Goal: Transaction & Acquisition: Purchase product/service

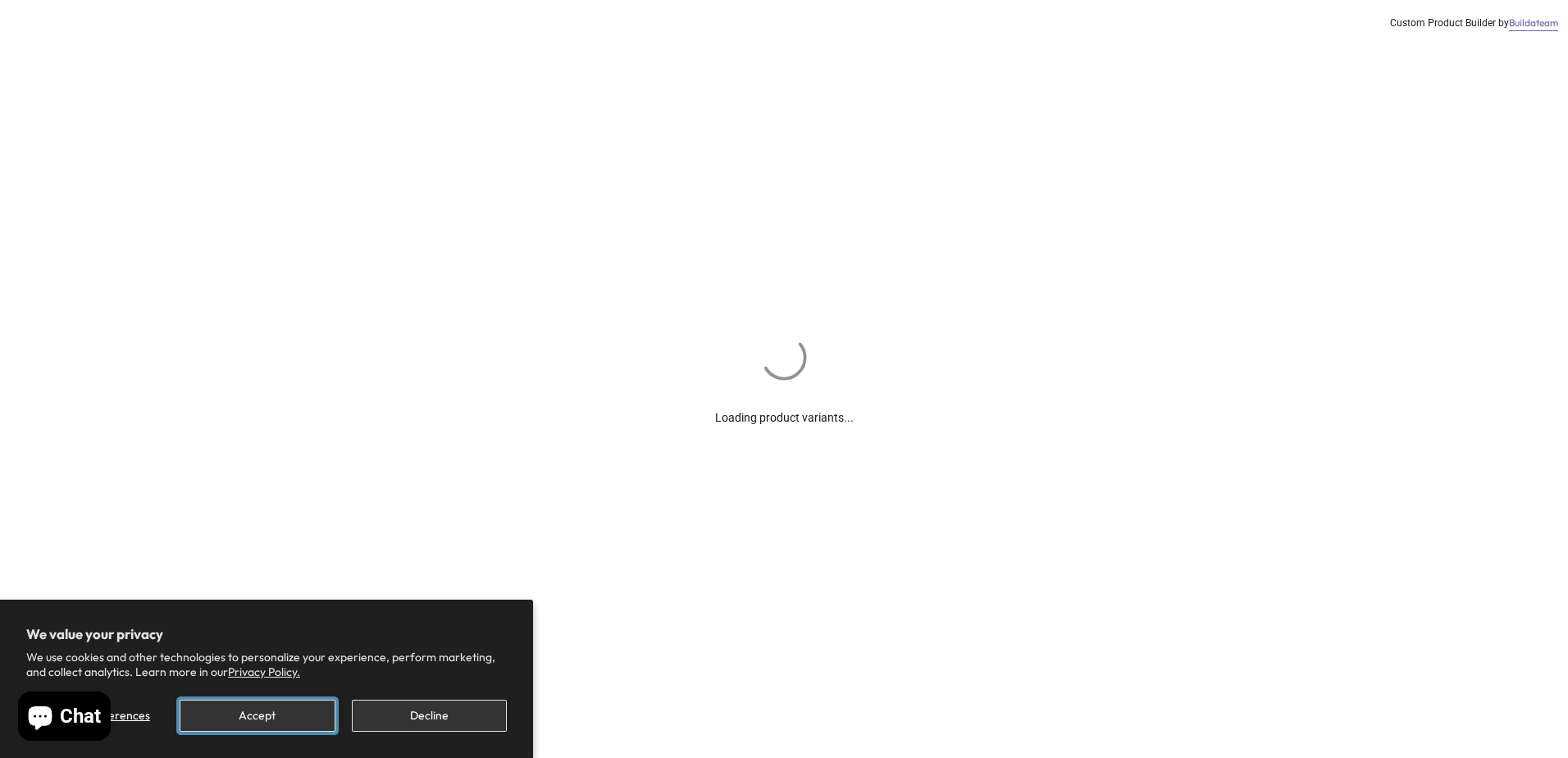
click at [321, 721] on button "Accept" at bounding box center [257, 715] width 155 height 32
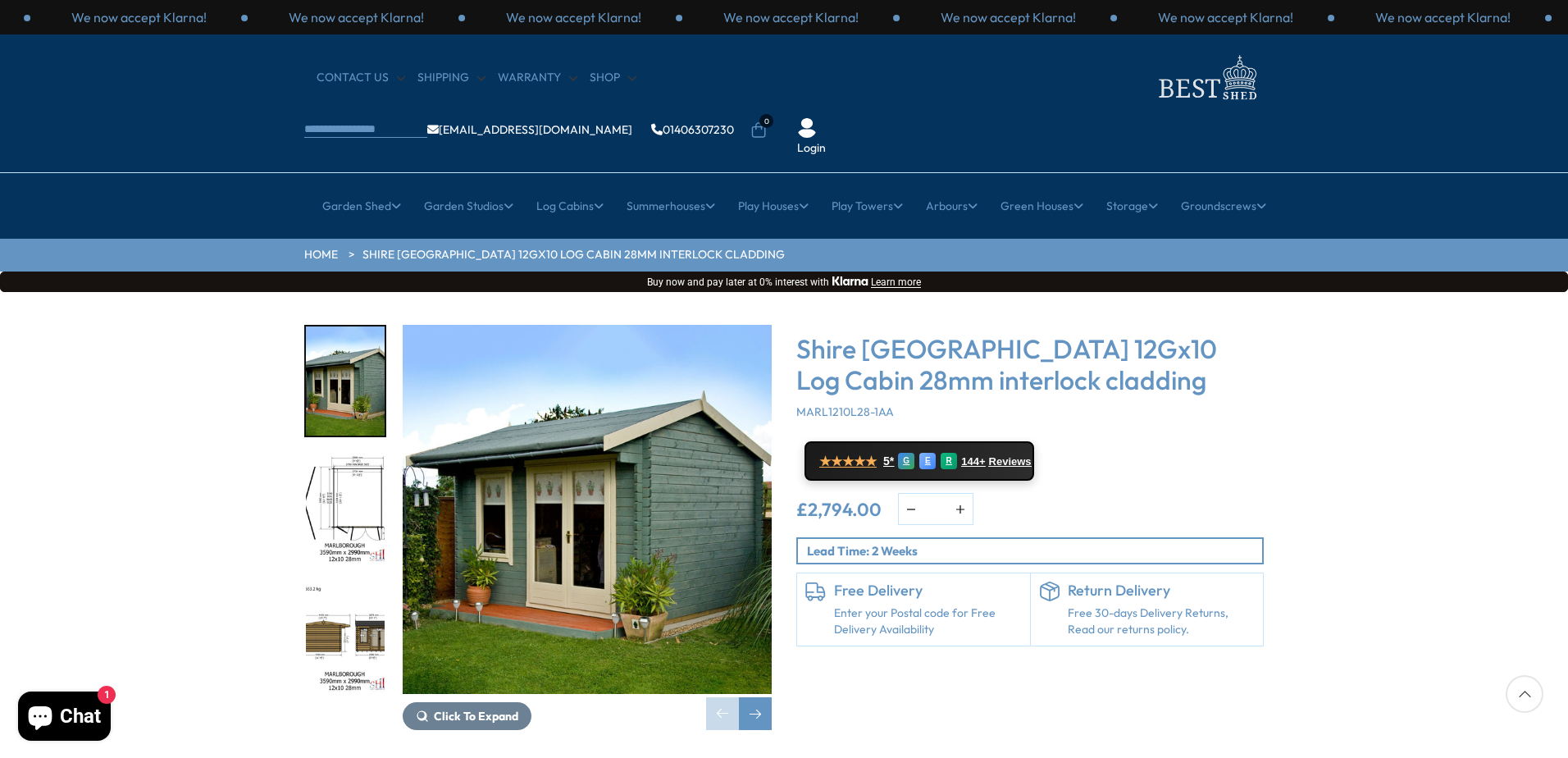
click at [353, 455] on img "2 / 16" at bounding box center [345, 510] width 79 height 109
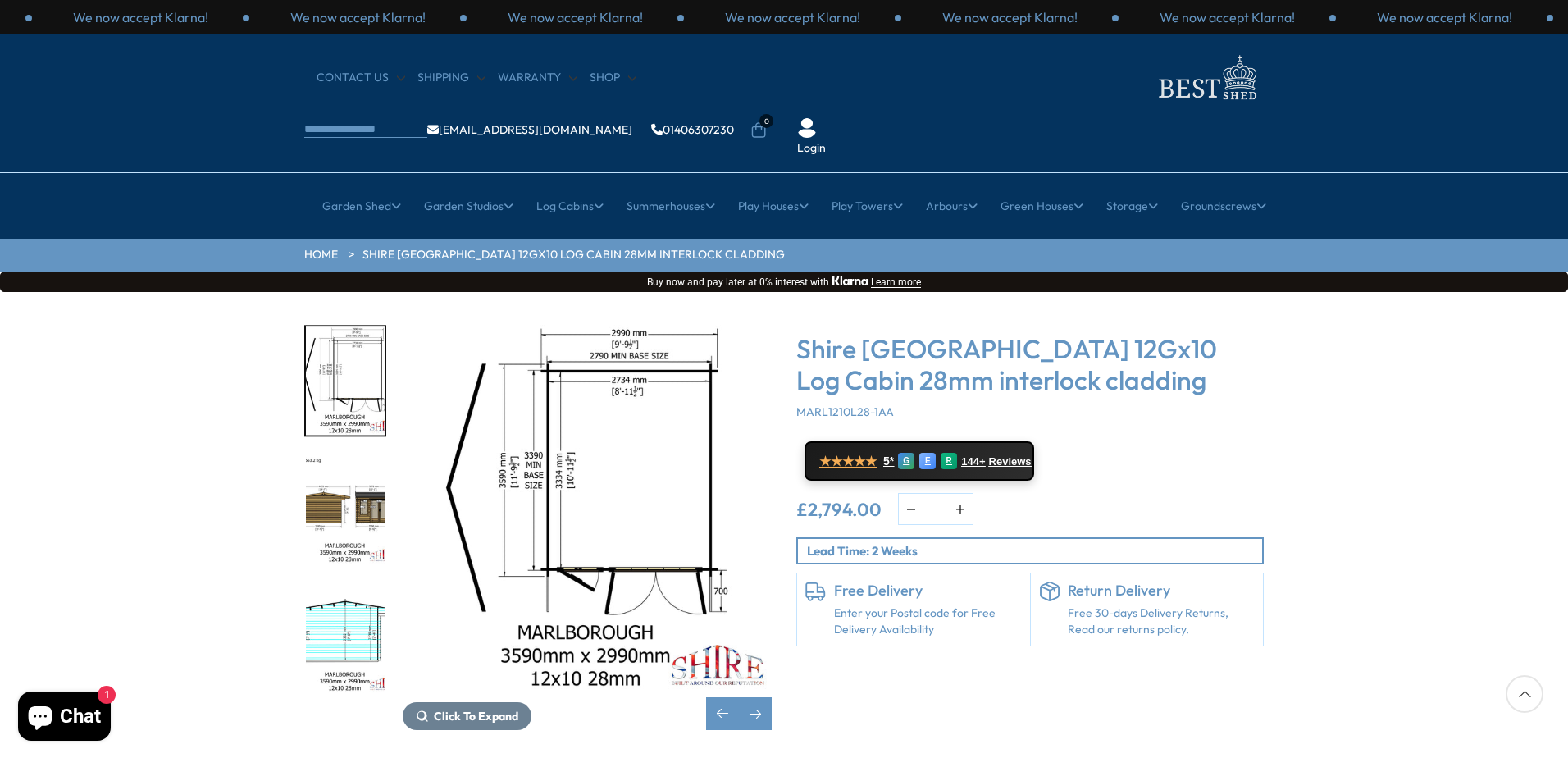
click at [376, 461] on img "3 / 16" at bounding box center [345, 510] width 79 height 109
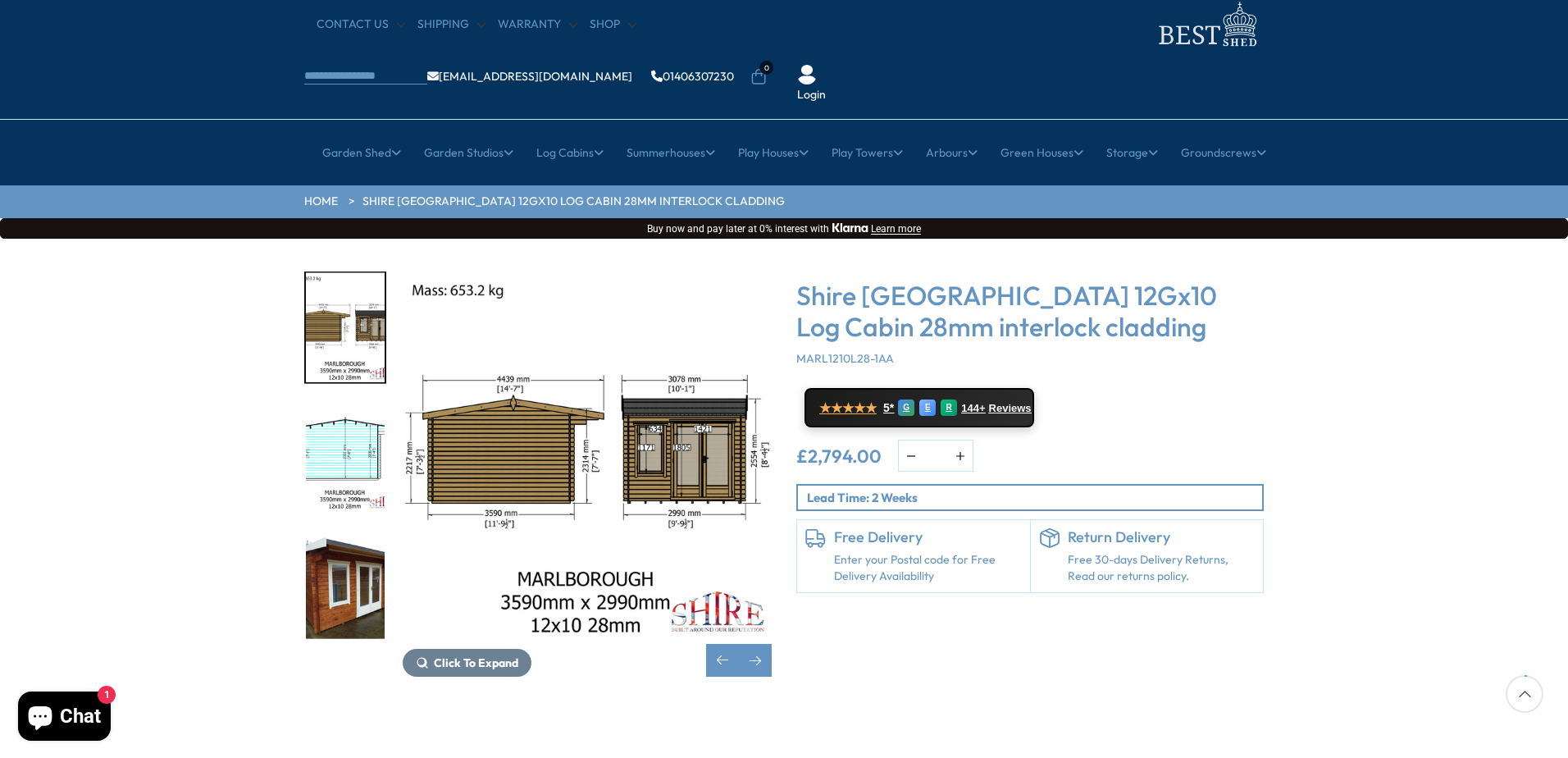
scroll to position [82, 0]
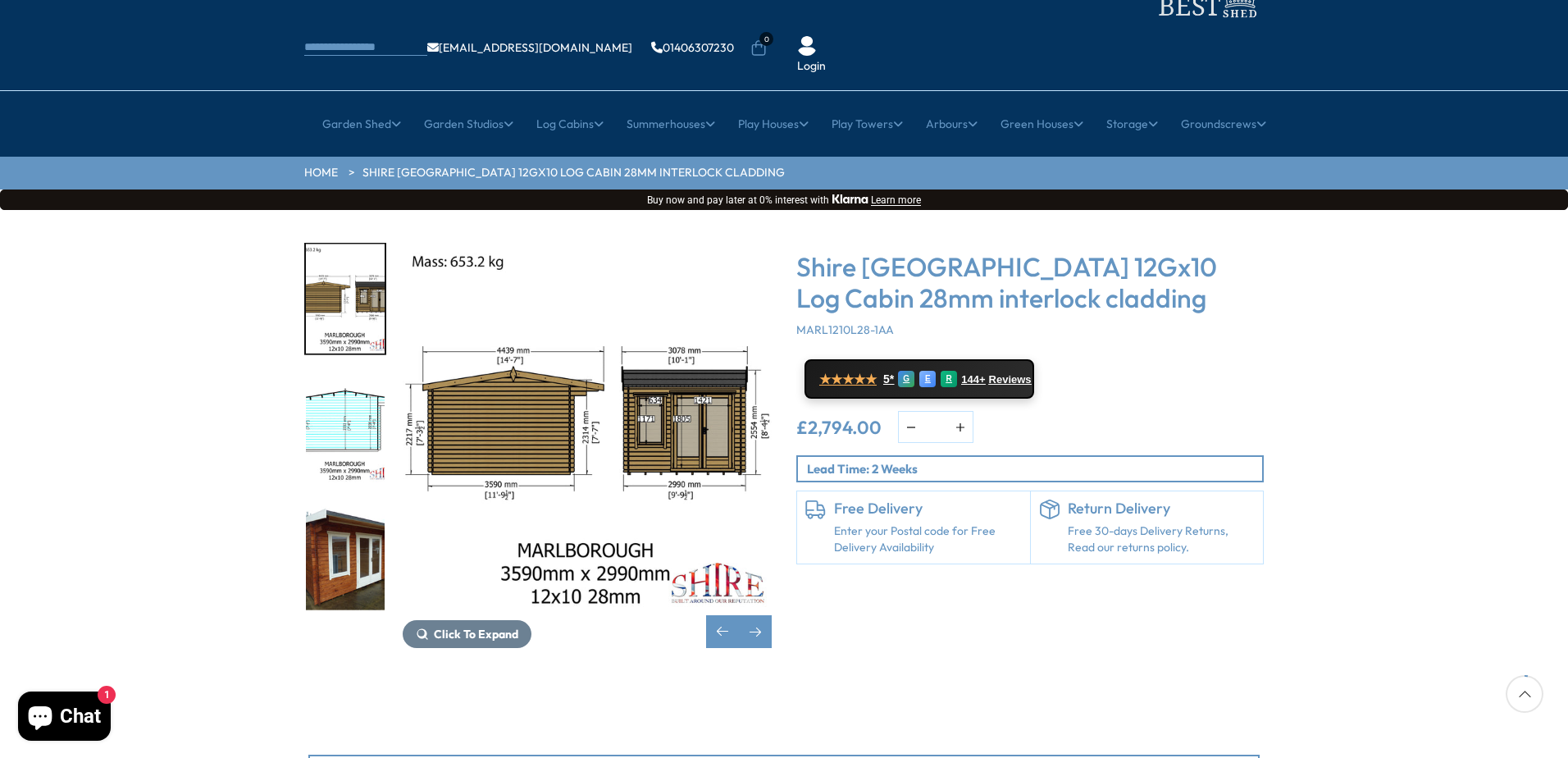
click at [355, 373] on img "4 / 16" at bounding box center [345, 427] width 79 height 109
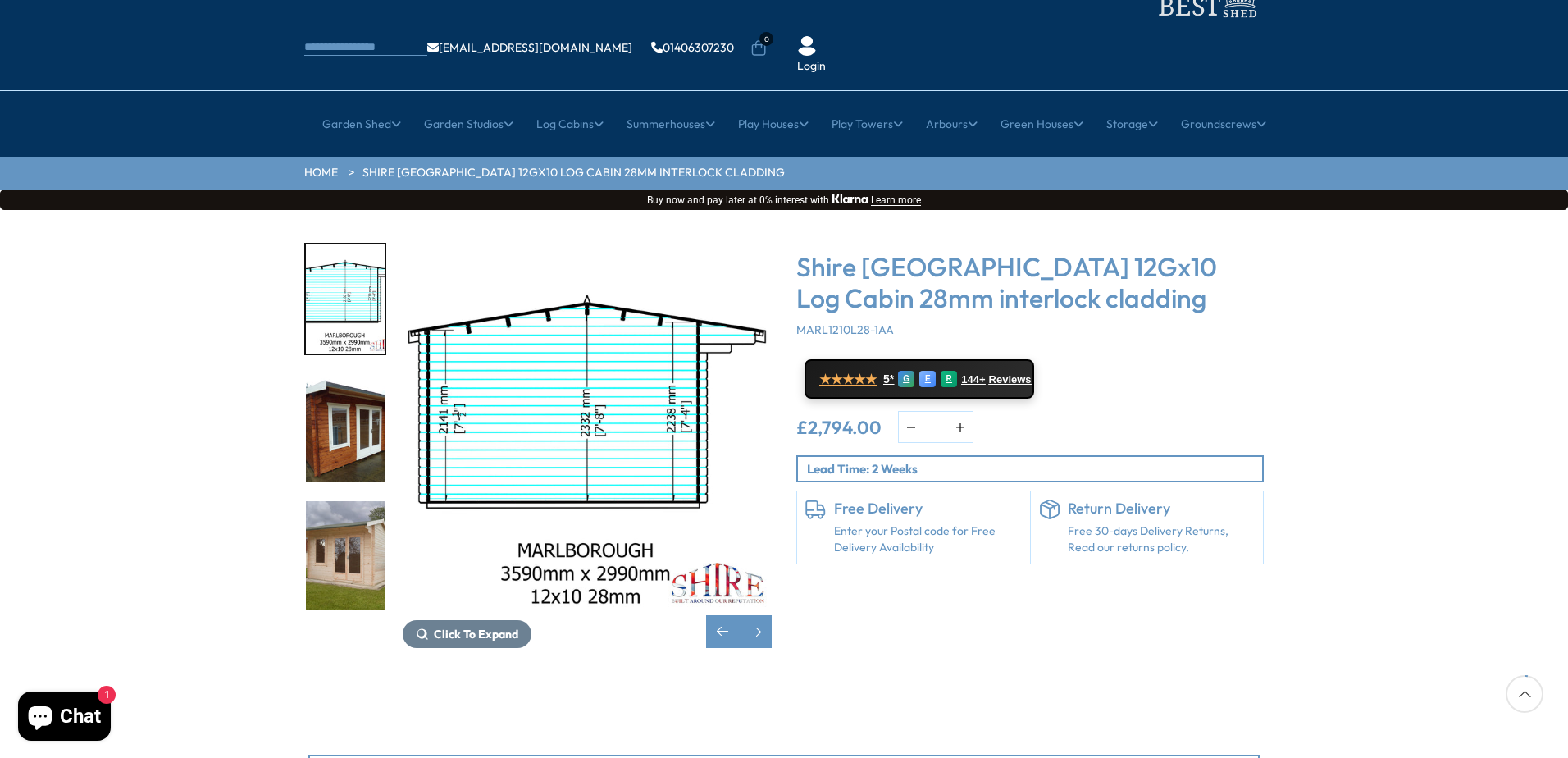
click at [349, 502] on img "6 / 16" at bounding box center [345, 556] width 79 height 109
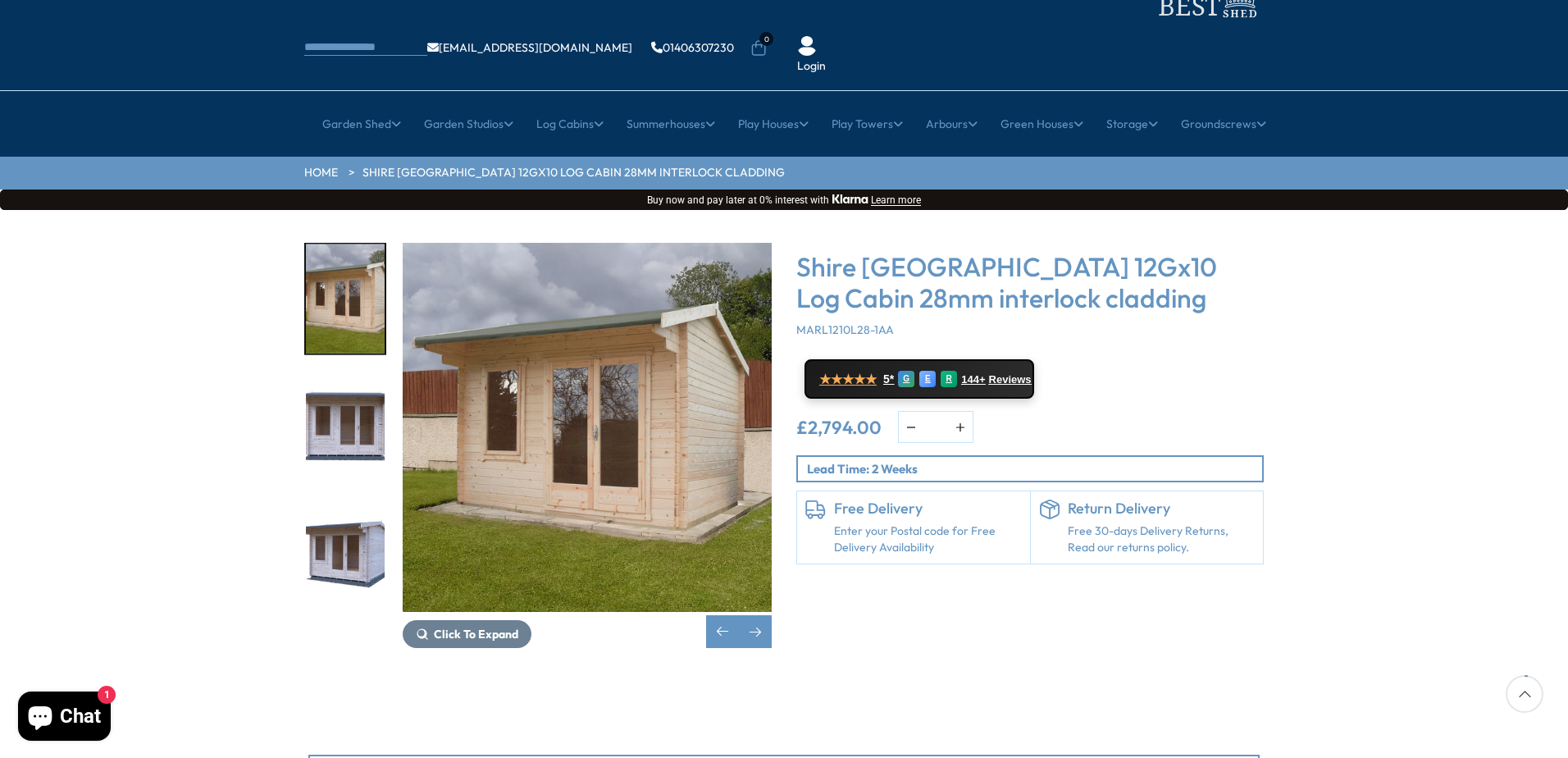
click at [349, 377] on img "7 / 16" at bounding box center [345, 427] width 79 height 109
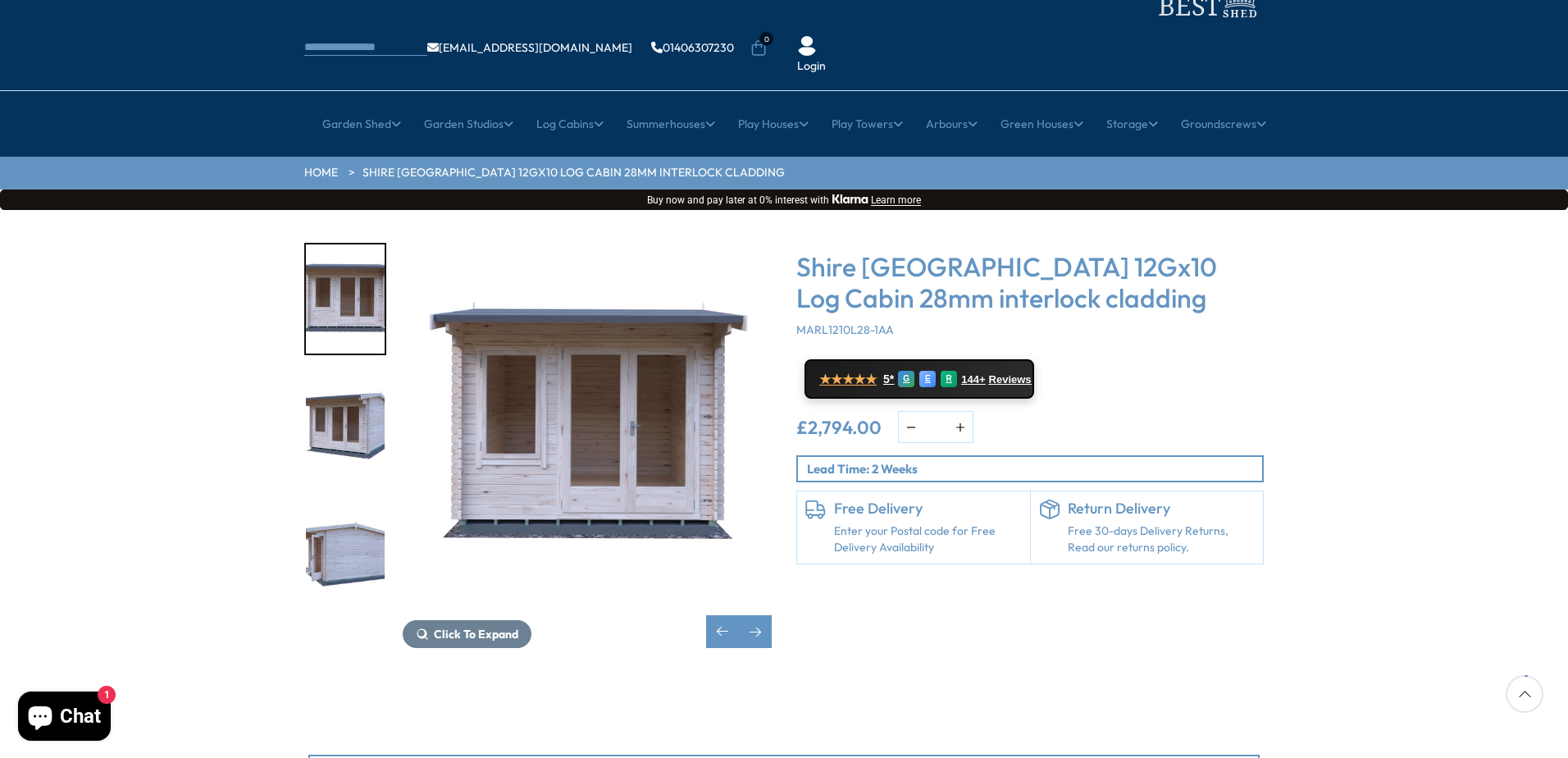
click at [343, 502] on img "9 / 16" at bounding box center [345, 556] width 79 height 109
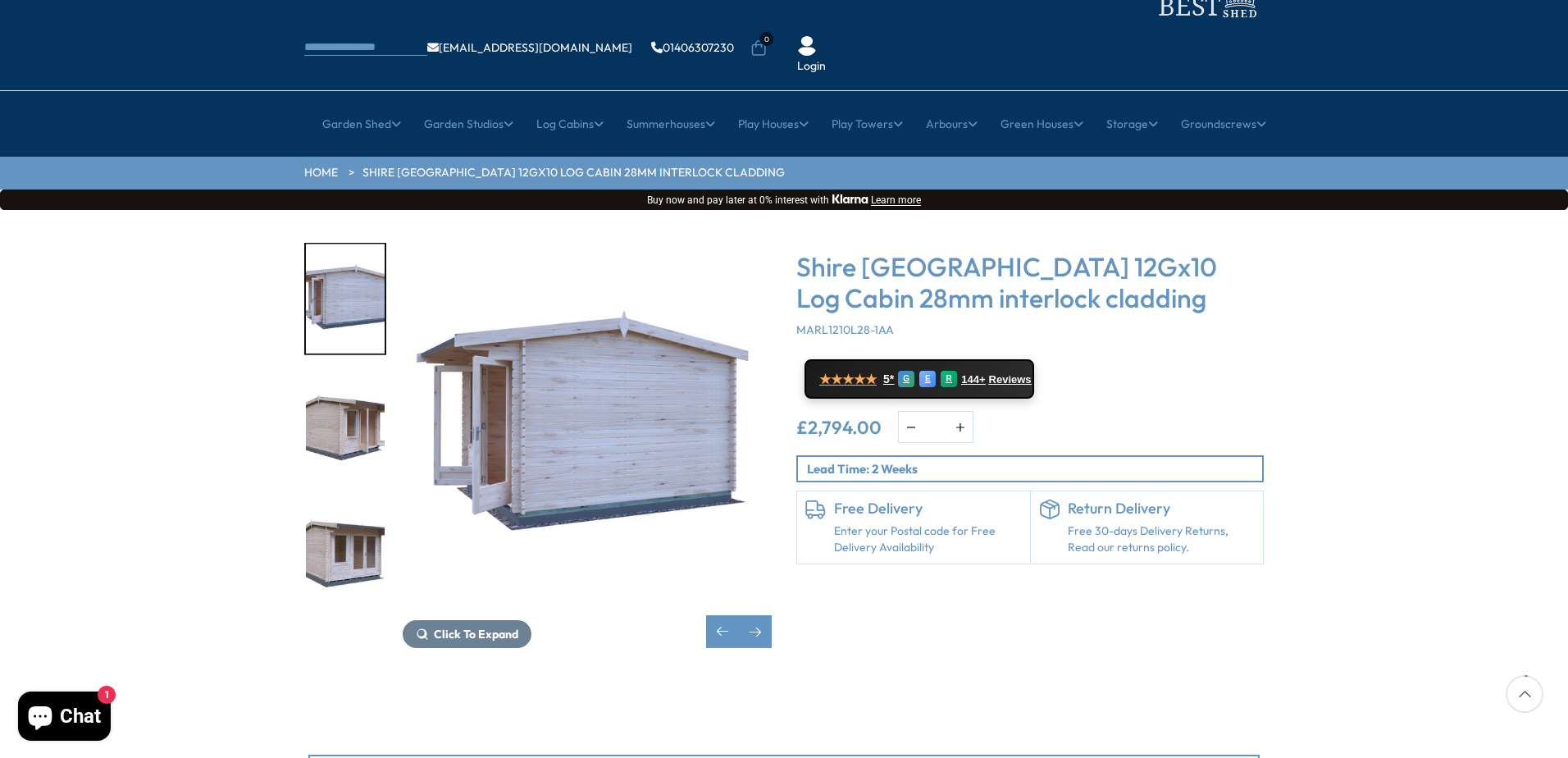
click at [343, 502] on img "11 / 16" at bounding box center [345, 556] width 79 height 109
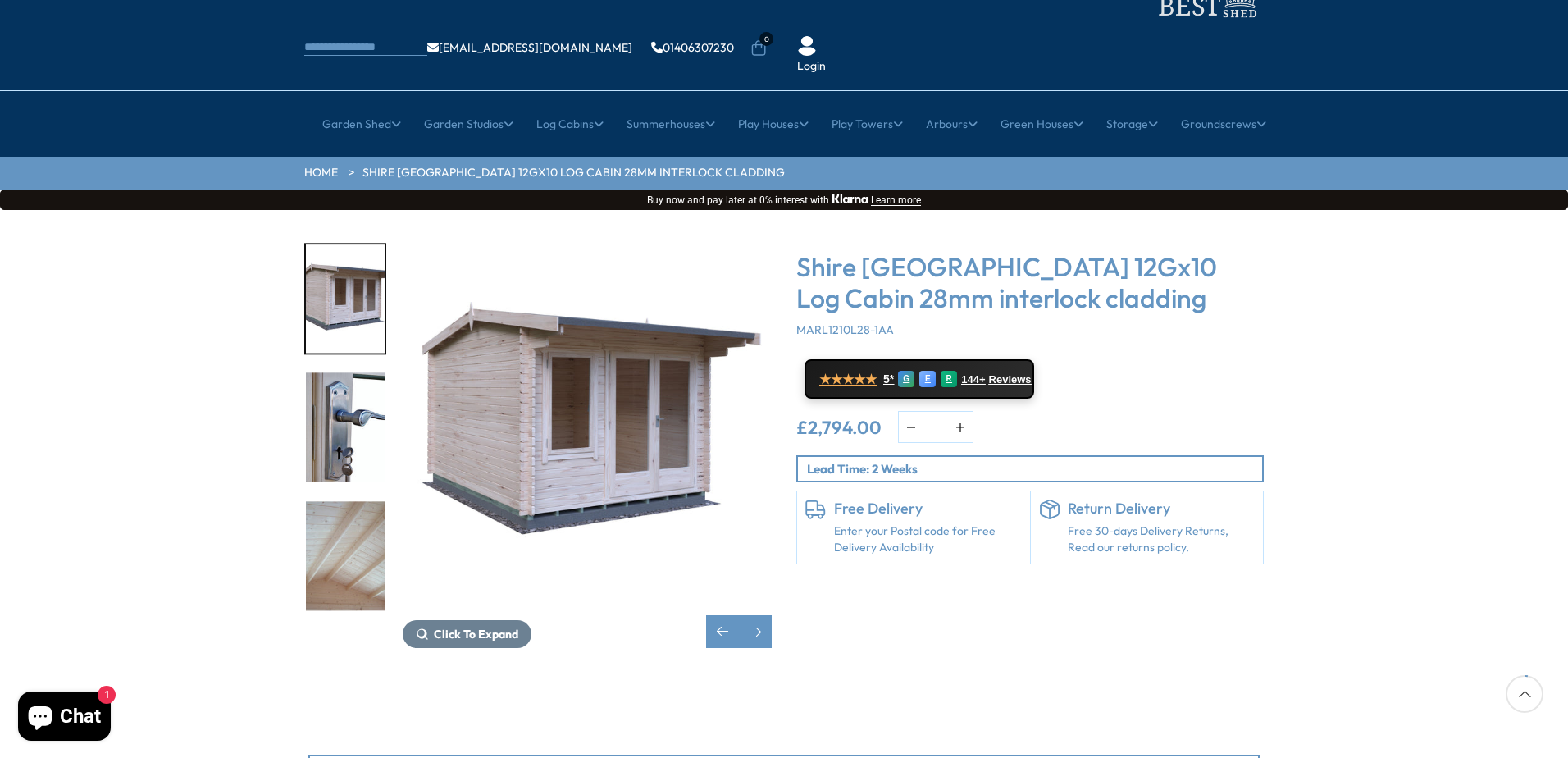
click at [343, 502] on img "13 / 16" at bounding box center [345, 556] width 79 height 109
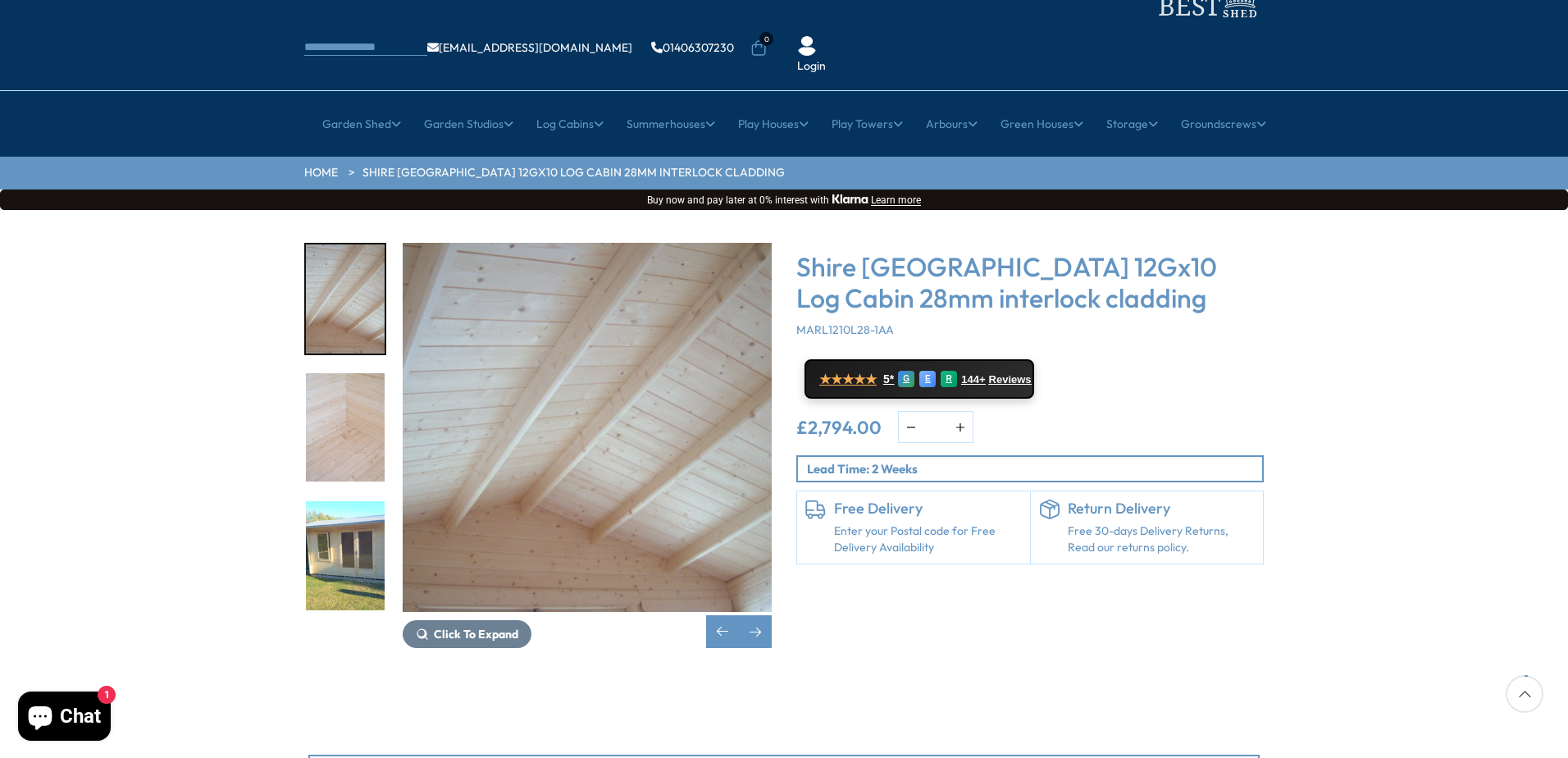
click at [343, 502] on img "15 / 16" at bounding box center [345, 556] width 79 height 109
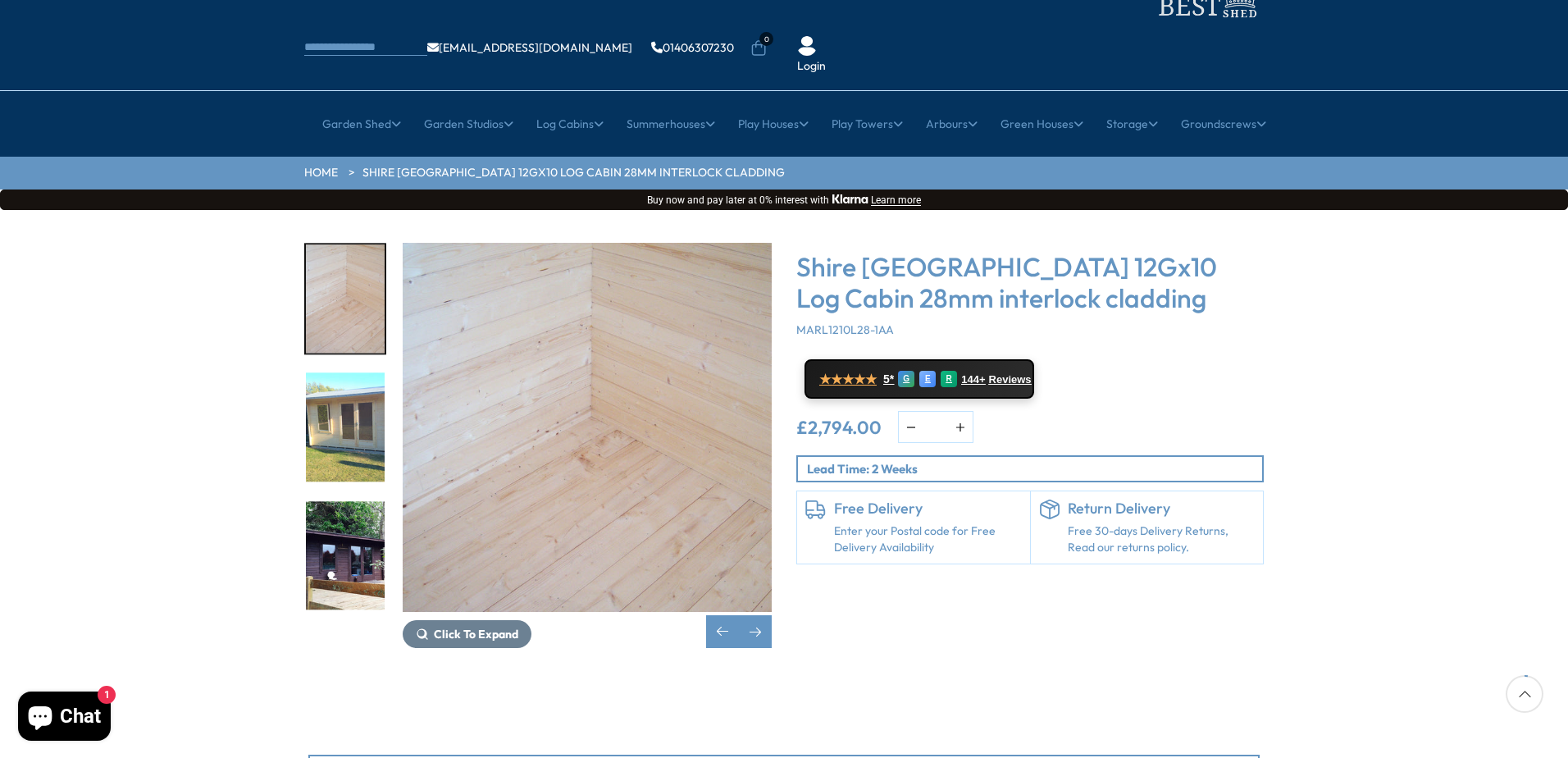
click at [343, 502] on img "16 / 16" at bounding box center [345, 556] width 79 height 109
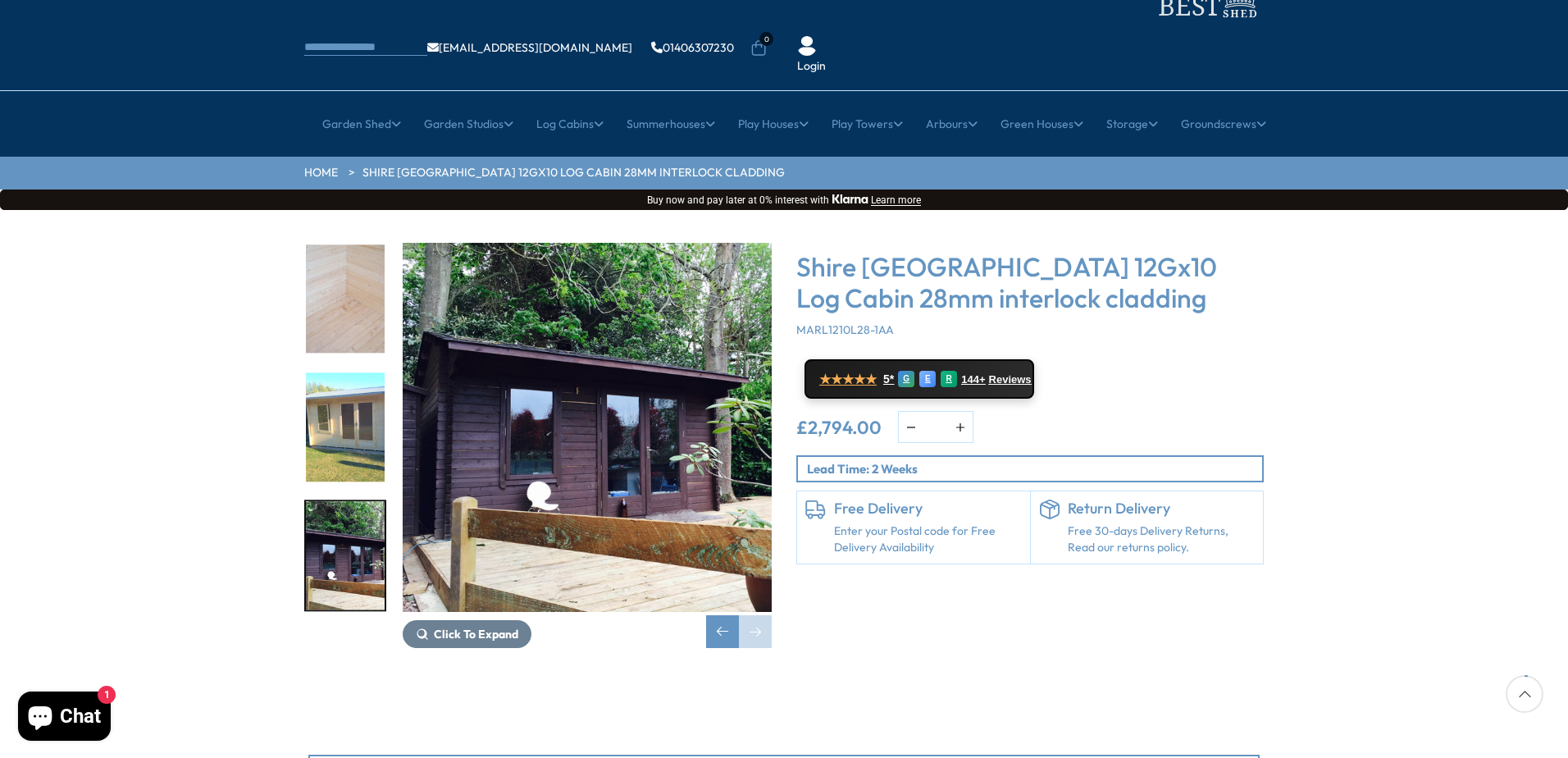
click at [343, 502] on img "16 / 16" at bounding box center [345, 556] width 79 height 109
click at [344, 502] on img "16 / 16" at bounding box center [345, 556] width 79 height 109
click at [347, 396] on img "15 / 16" at bounding box center [345, 426] width 79 height 109
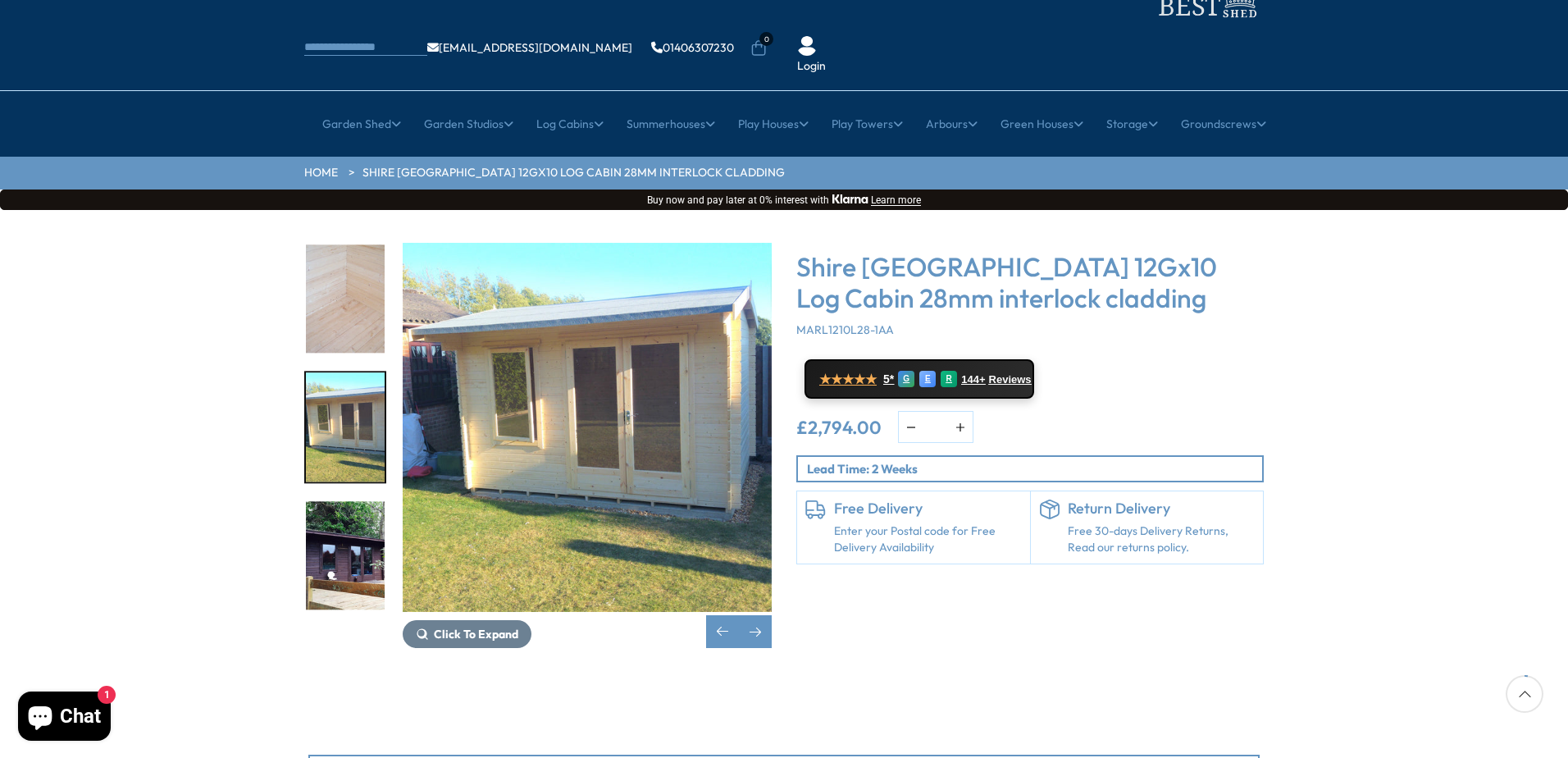
click at [347, 396] on img "15 / 16" at bounding box center [345, 426] width 79 height 109
click at [355, 268] on img "14 / 16" at bounding box center [345, 299] width 79 height 109
